Goal: Task Accomplishment & Management: Complete application form

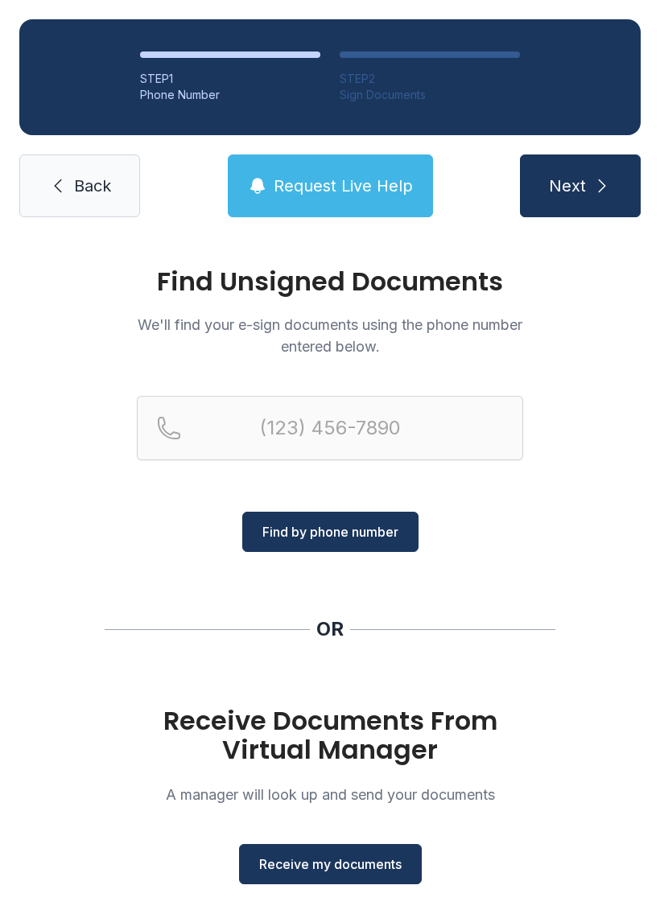
click at [337, 863] on span "Receive my documents" at bounding box center [330, 864] width 142 height 19
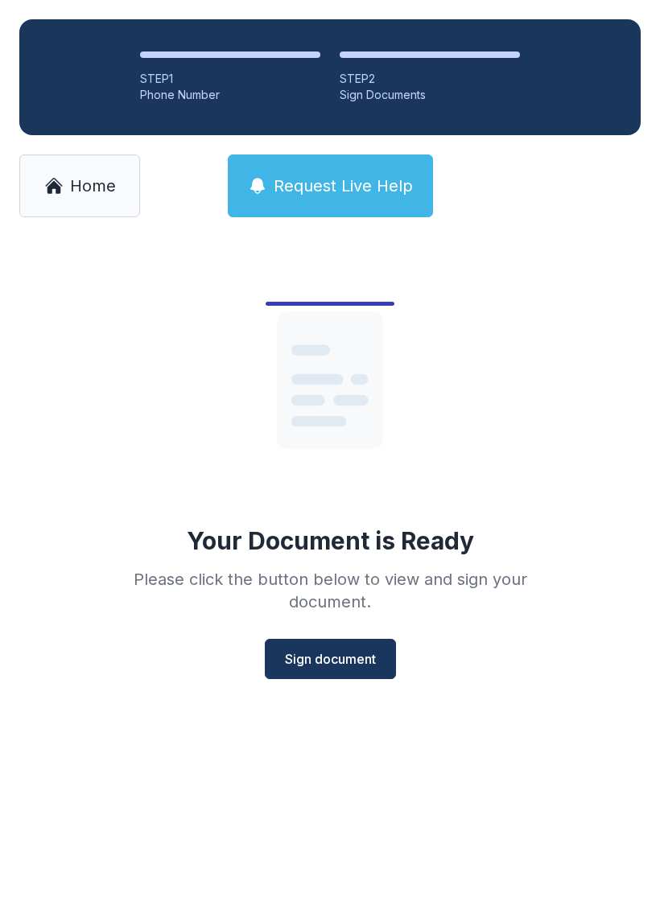
click at [307, 657] on span "Sign document" at bounding box center [330, 658] width 91 height 19
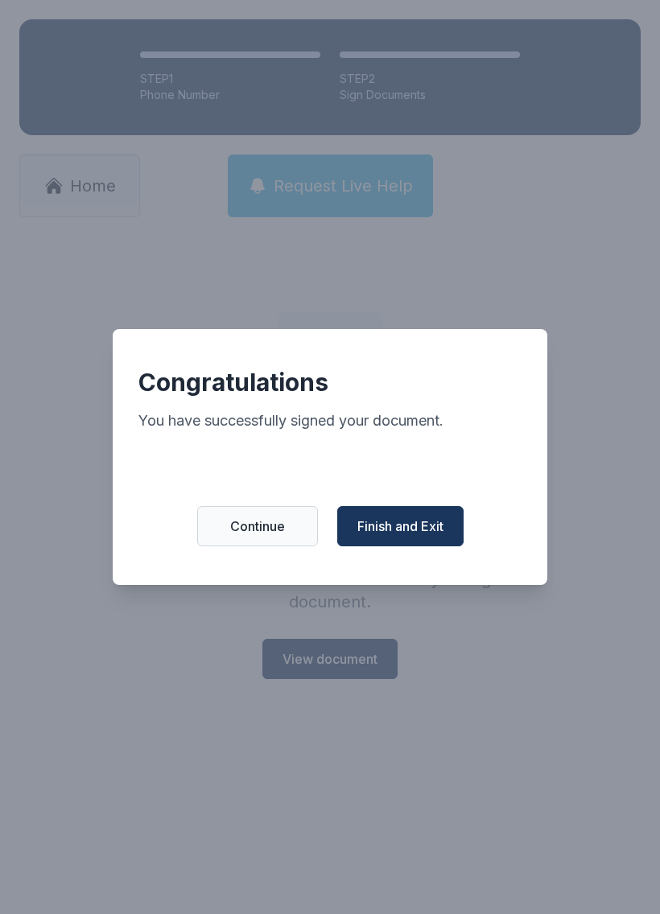
click at [389, 535] on span "Finish and Exit" at bounding box center [400, 526] width 86 height 19
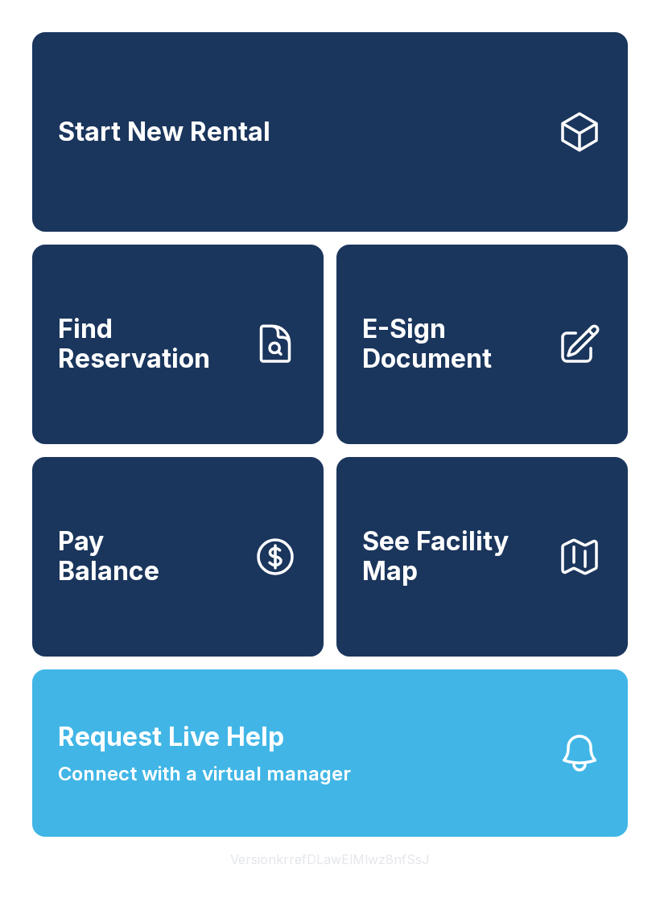
click at [459, 357] on span "E-Sign Document" at bounding box center [453, 344] width 182 height 59
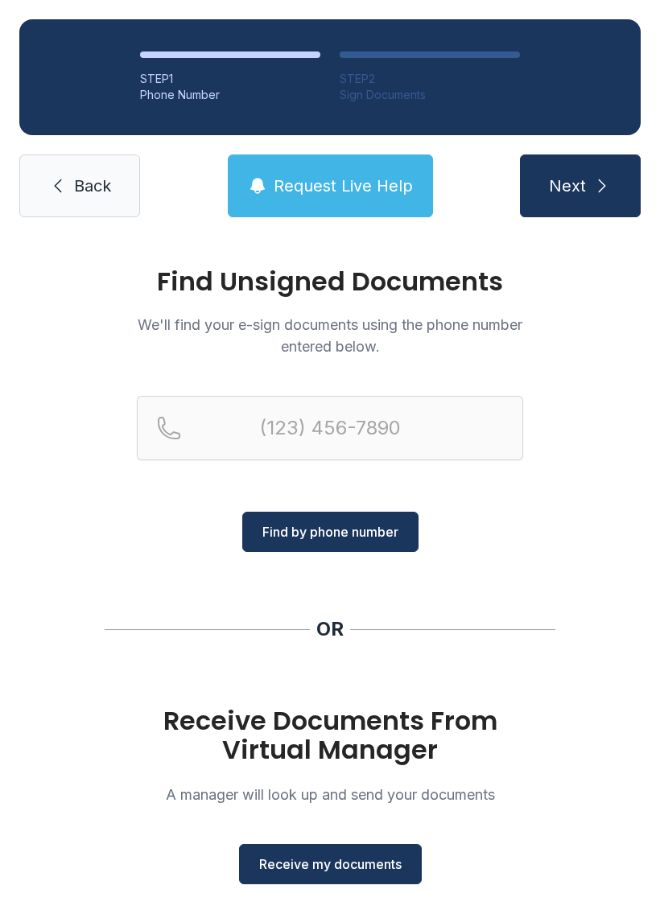
click at [360, 860] on span "Receive my documents" at bounding box center [330, 864] width 142 height 19
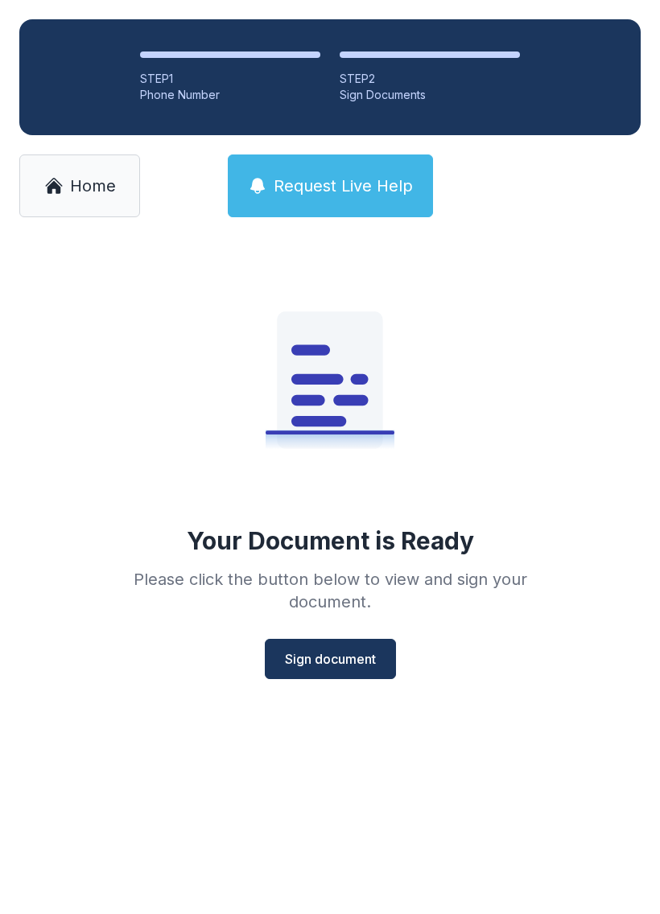
click at [315, 657] on span "Sign document" at bounding box center [330, 658] width 91 height 19
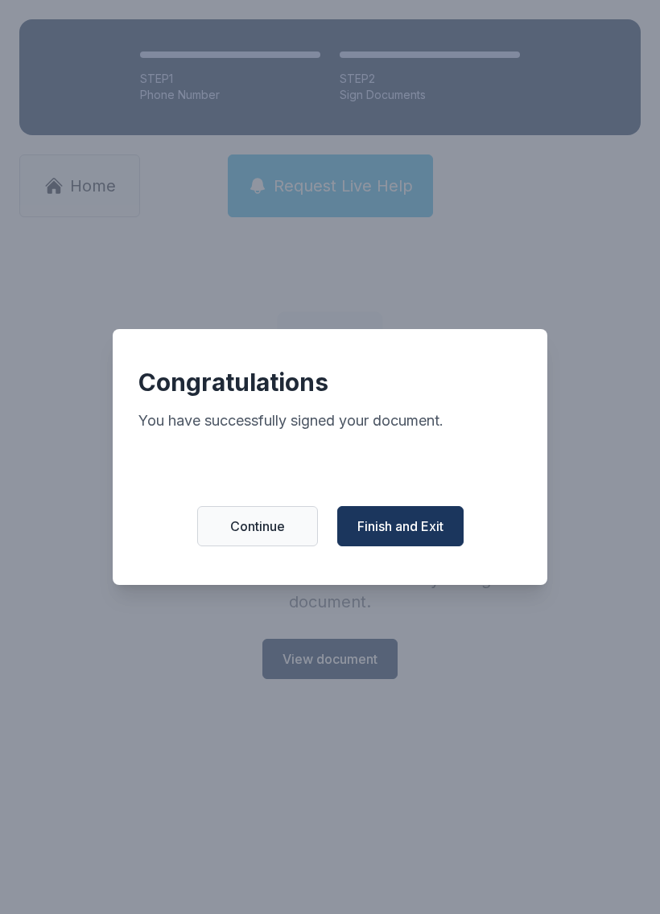
click at [421, 536] on span "Finish and Exit" at bounding box center [400, 526] width 86 height 19
